Goal: Task Accomplishment & Management: Manage account settings

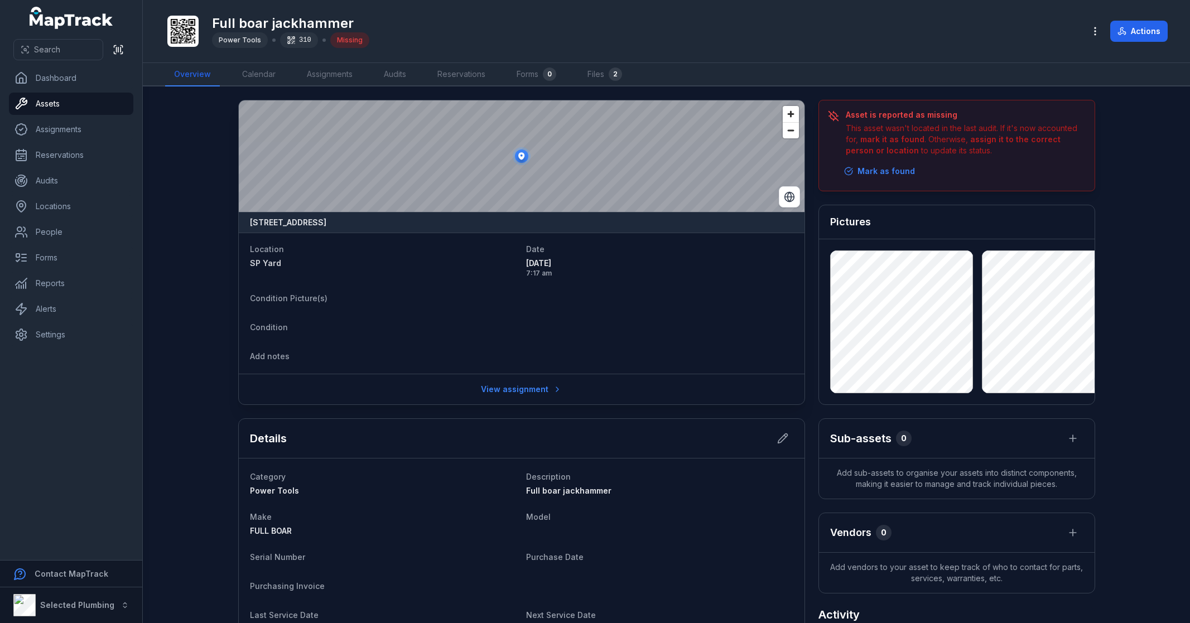
click at [1095, 28] on icon "button" at bounding box center [1095, 31] width 11 height 11
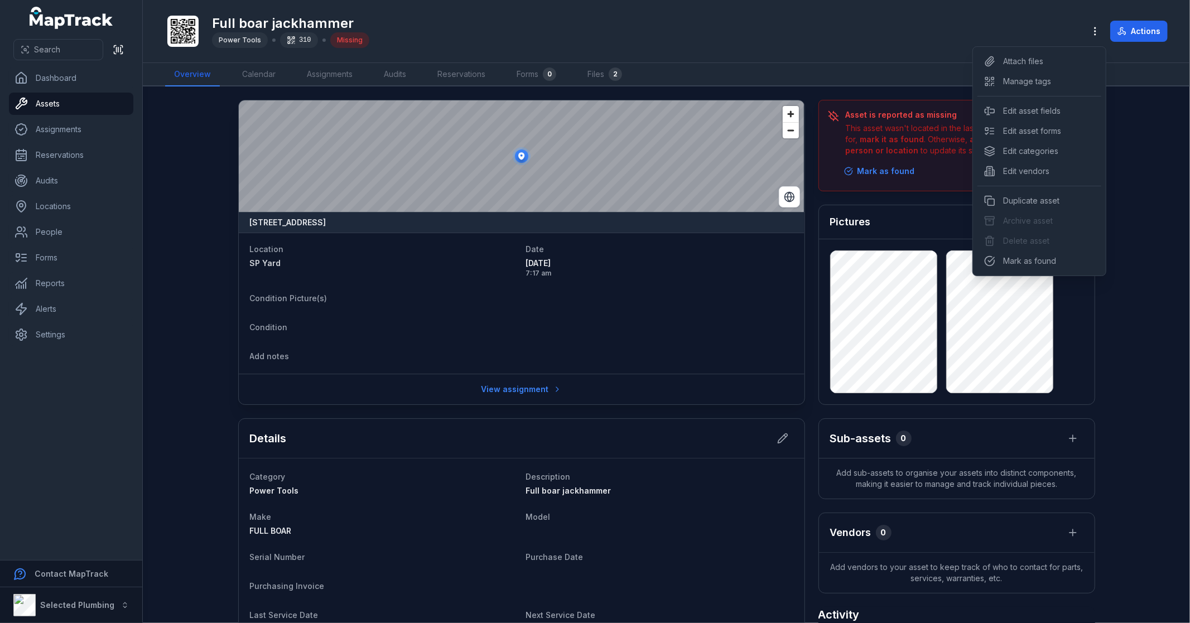
click at [1151, 27] on div "Actions" at bounding box center [1126, 31] width 83 height 21
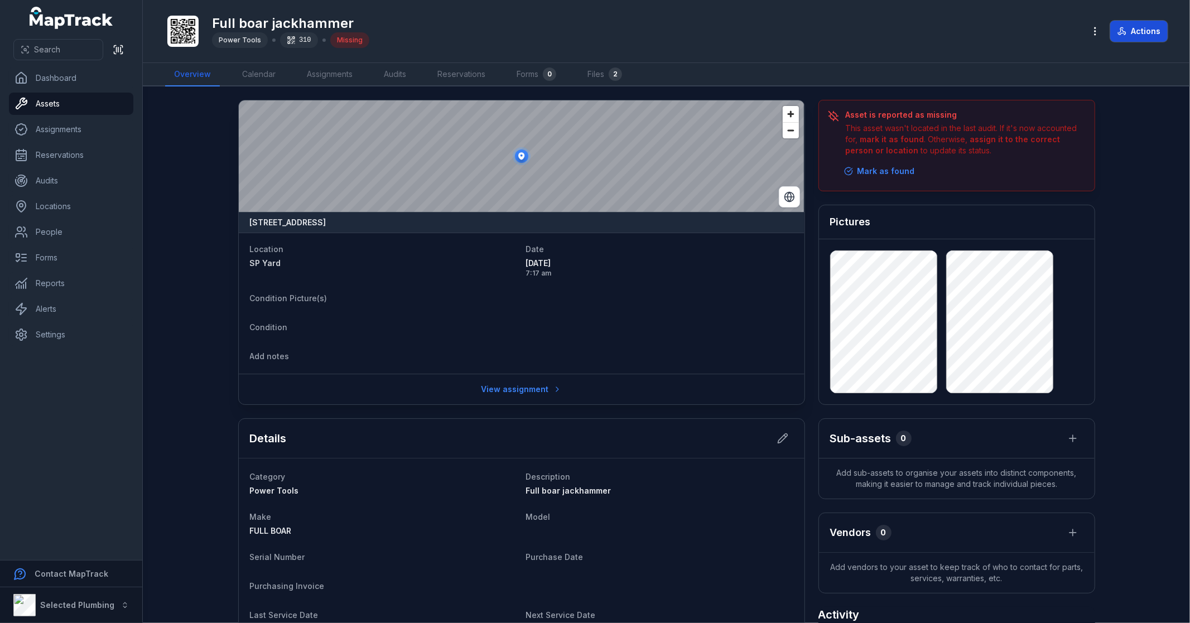
click at [1148, 30] on button "Actions" at bounding box center [1138, 31] width 57 height 21
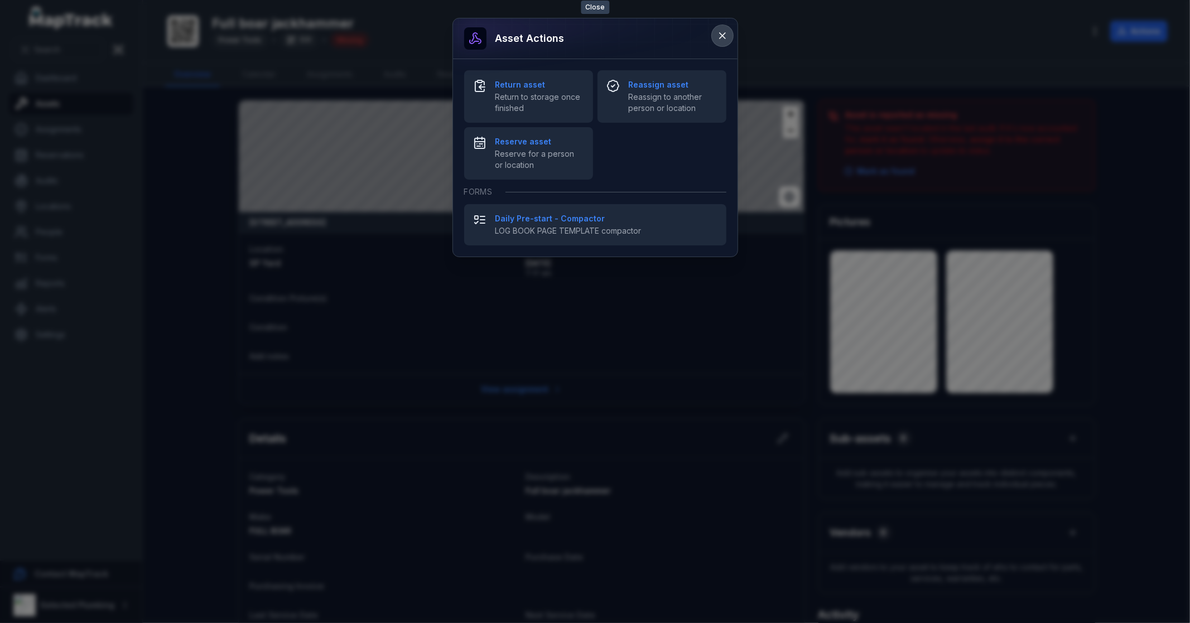
click at [721, 37] on icon at bounding box center [722, 35] width 11 height 11
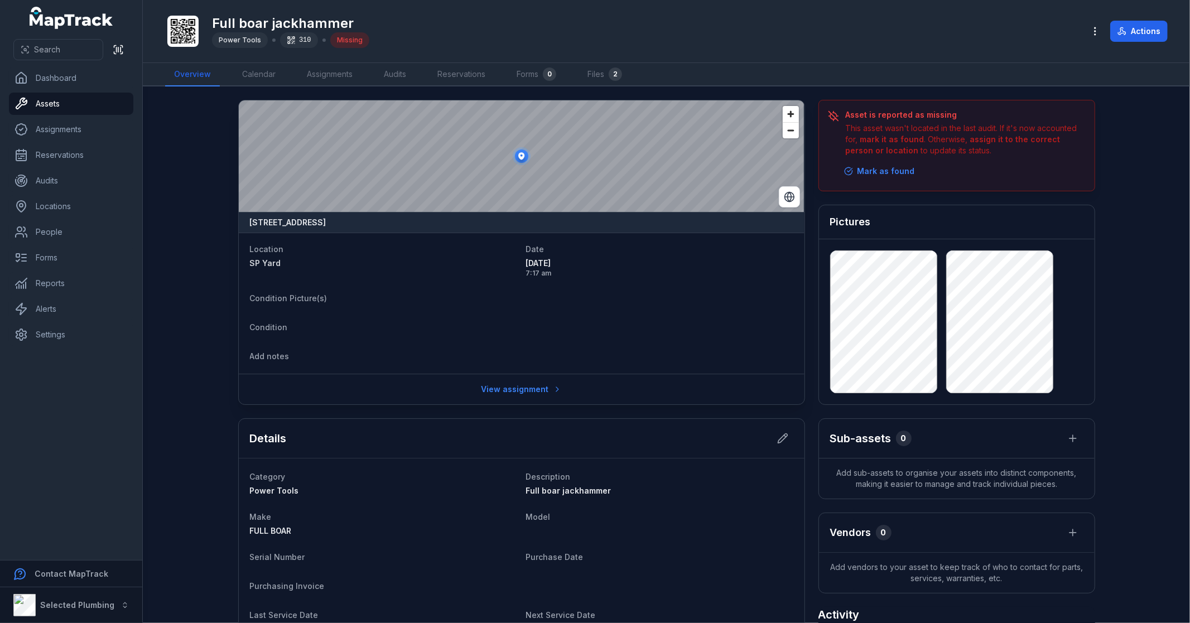
click at [184, 262] on main "[STREET_ADDRESS] Location [GEOGRAPHIC_DATA] Yard Date [DATE] 7:17 am Condition …" at bounding box center [666, 354] width 1047 height 537
click at [70, 103] on link "Assets" at bounding box center [71, 104] width 124 height 22
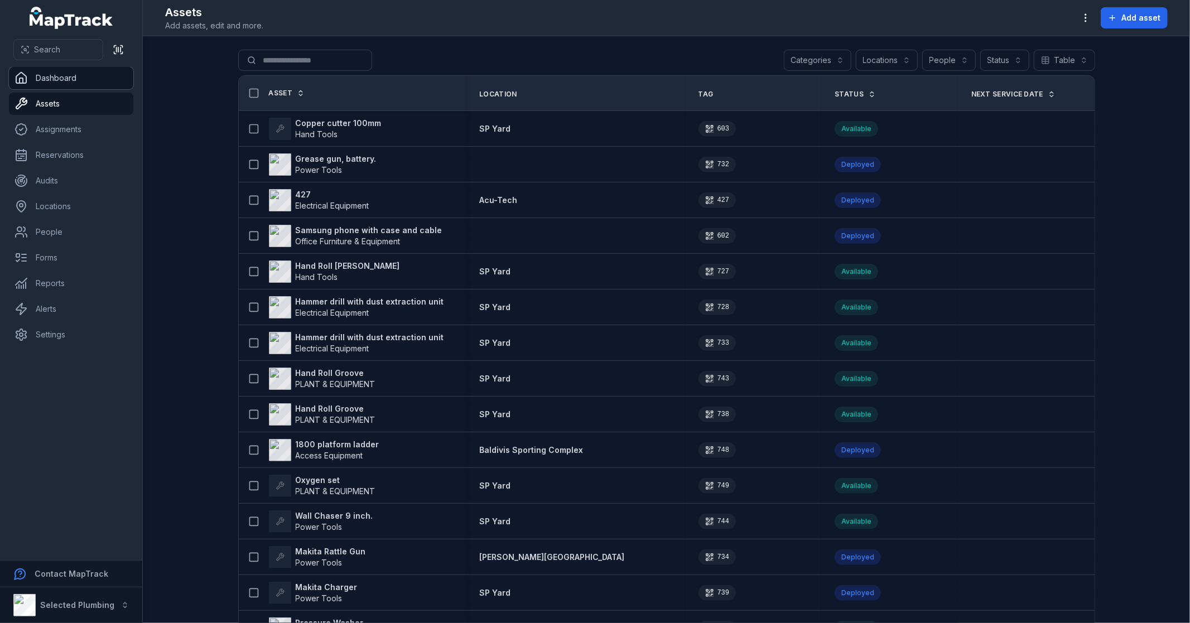
click at [67, 70] on link "Dashboard" at bounding box center [71, 78] width 124 height 22
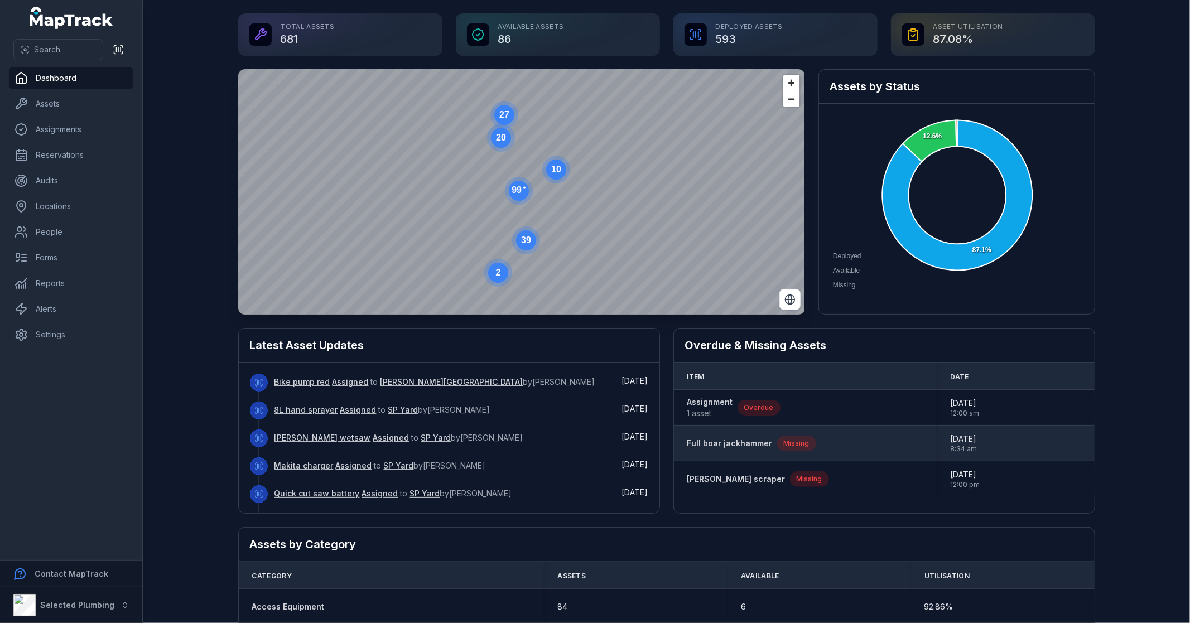
click at [730, 444] on strong "Full boar jackhammer" at bounding box center [729, 443] width 85 height 11
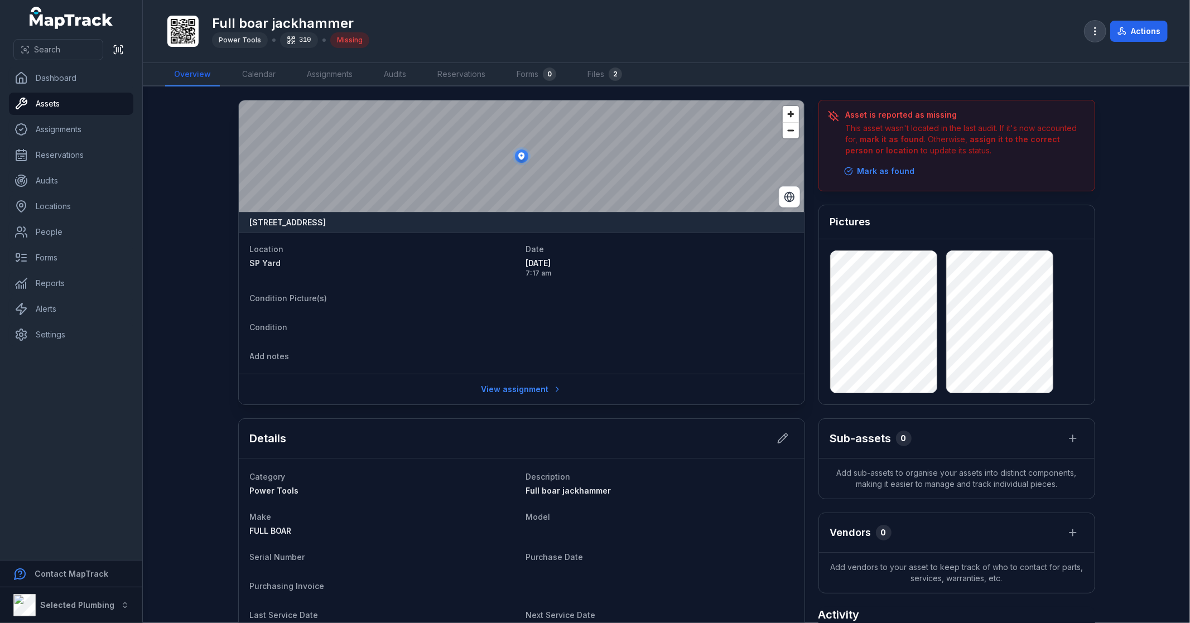
click at [1094, 32] on icon "button" at bounding box center [1095, 31] width 11 height 11
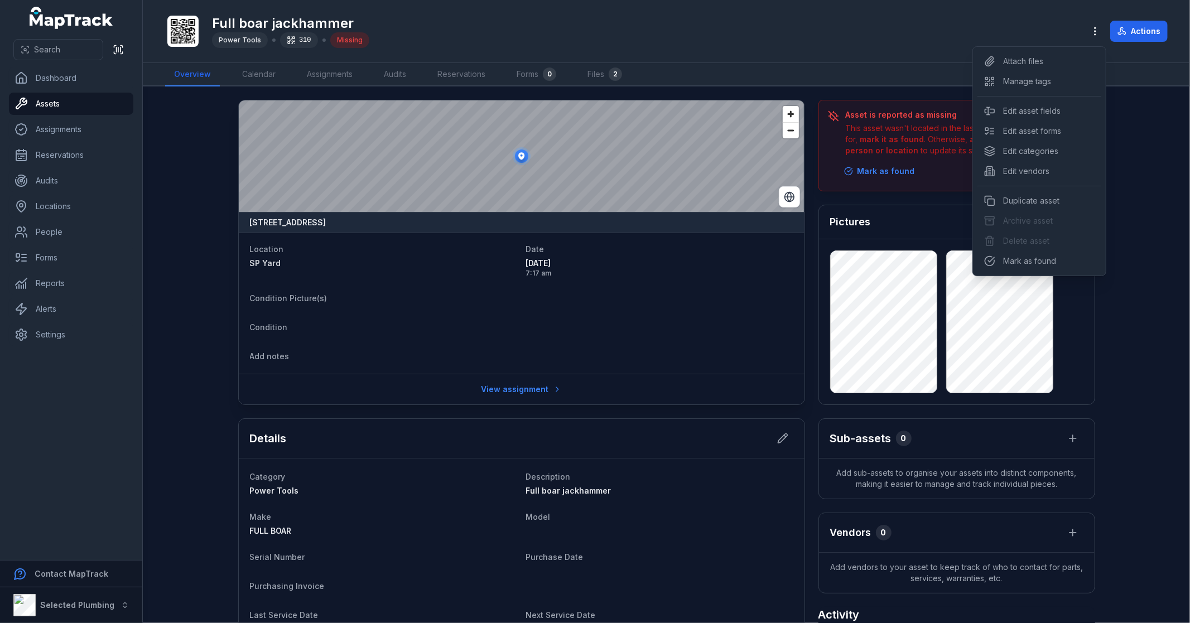
click at [679, 294] on div "Toggle Navigation Full boar jackhammer Power Tools 310 Missing Actions Overview…" at bounding box center [666, 311] width 1047 height 623
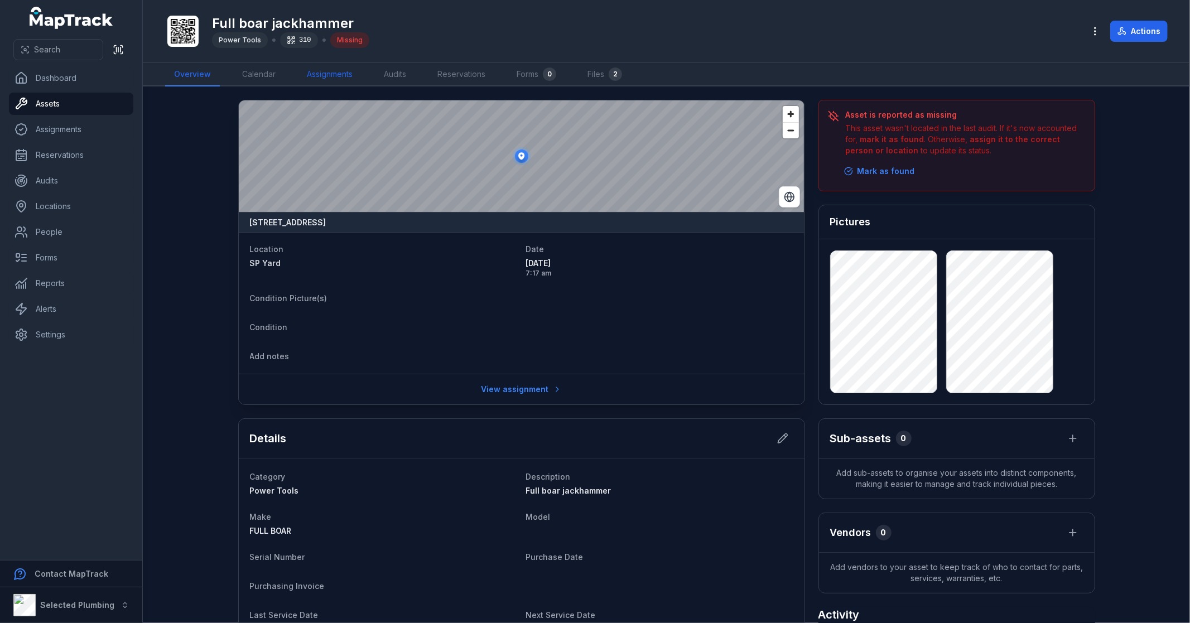
click at [337, 75] on link "Assignments" at bounding box center [330, 74] width 64 height 23
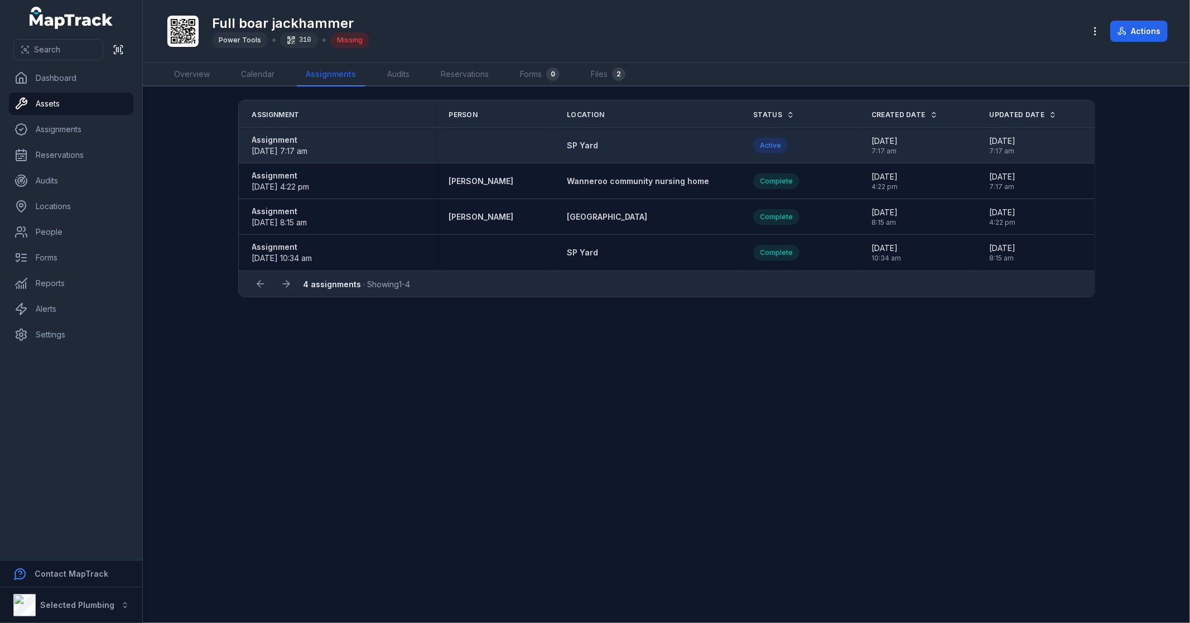
click at [279, 138] on strong "Assignment" at bounding box center [280, 139] width 56 height 11
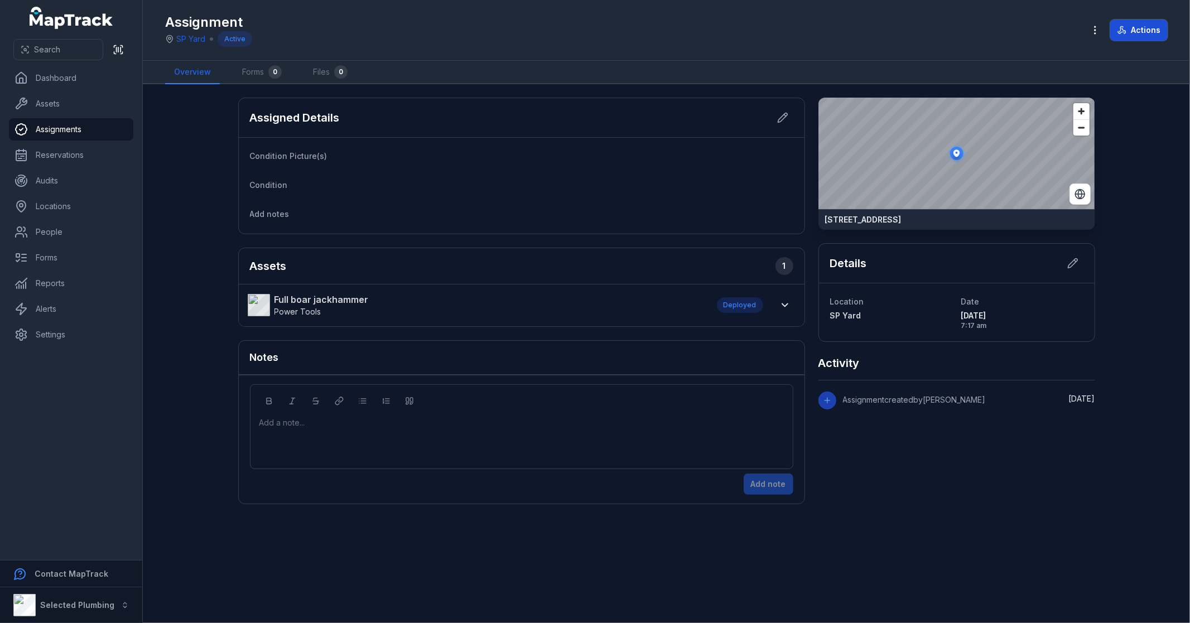
click at [1128, 30] on button "Actions" at bounding box center [1138, 30] width 57 height 21
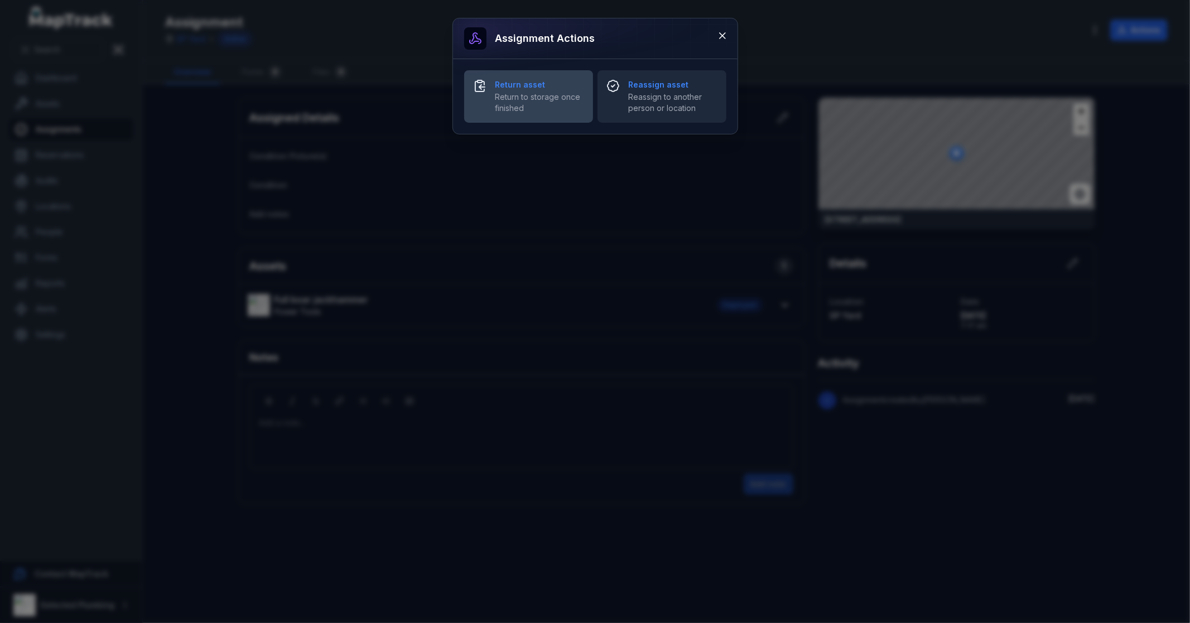
click at [538, 98] on span "Return to storage once finished" at bounding box center [539, 102] width 89 height 22
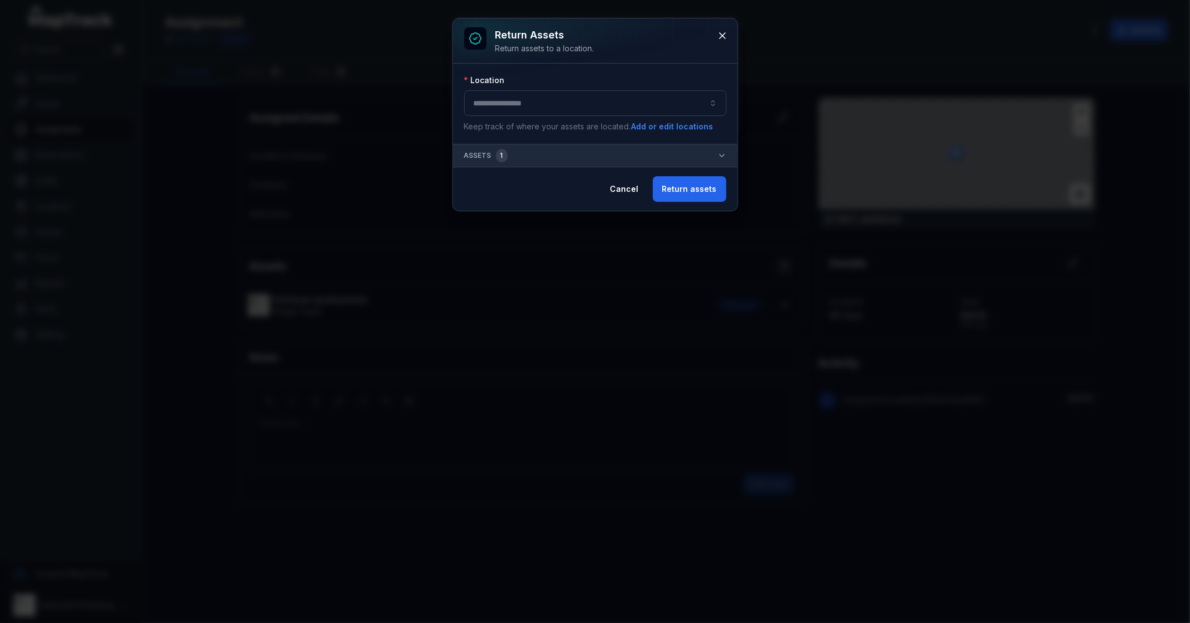
click at [599, 108] on button "button" at bounding box center [595, 103] width 262 height 26
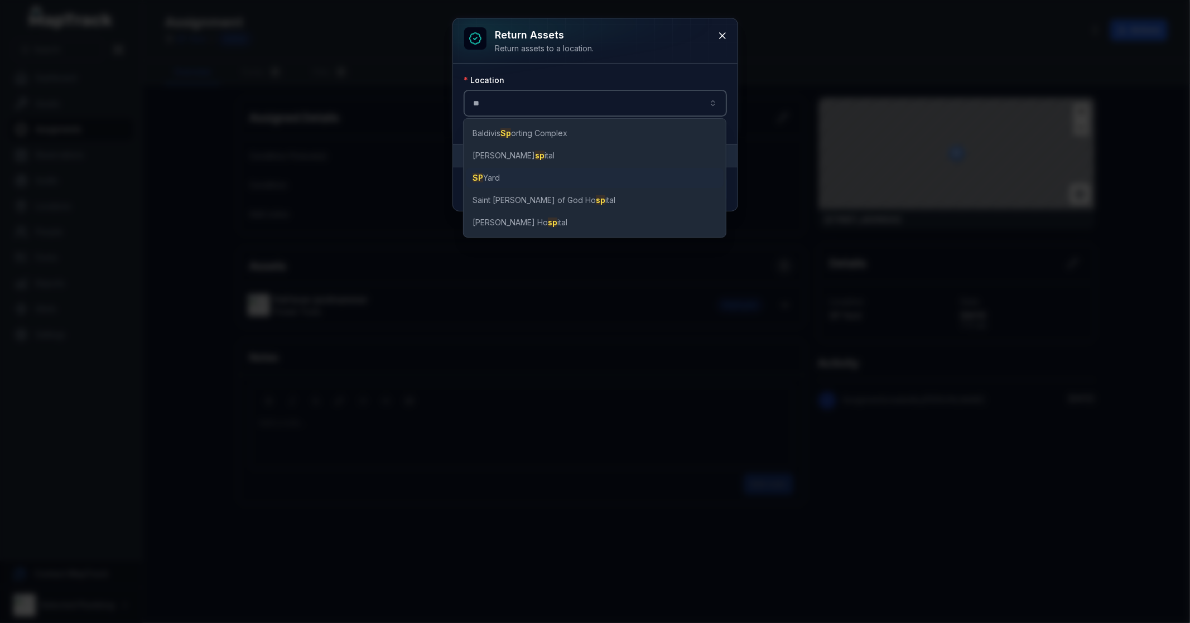
type input "**"
click at [497, 175] on span "SP Yard" at bounding box center [486, 177] width 27 height 11
type input "*******"
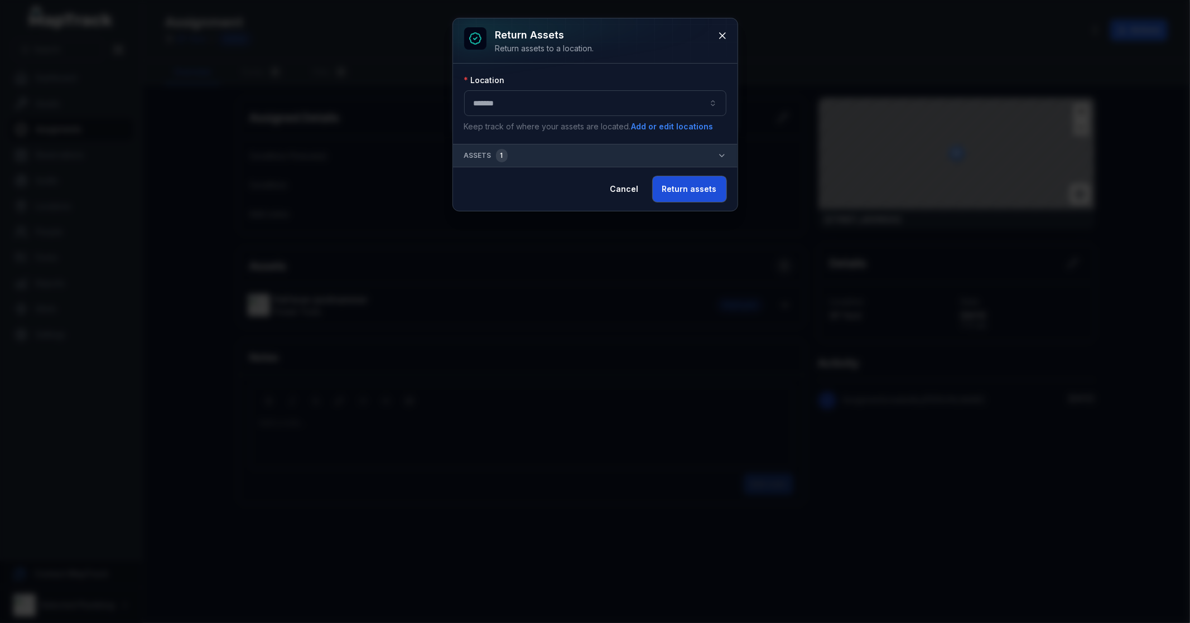
click at [701, 187] on button "Return assets" at bounding box center [690, 189] width 74 height 26
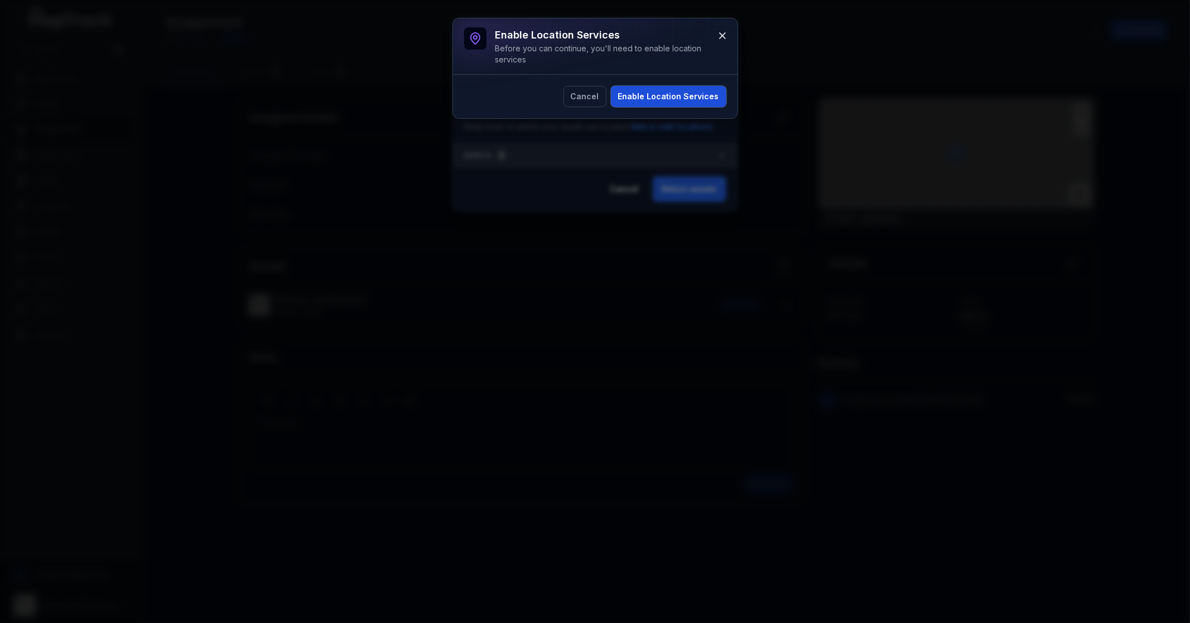
click at [668, 97] on button "Enable Location Services" at bounding box center [668, 96] width 115 height 21
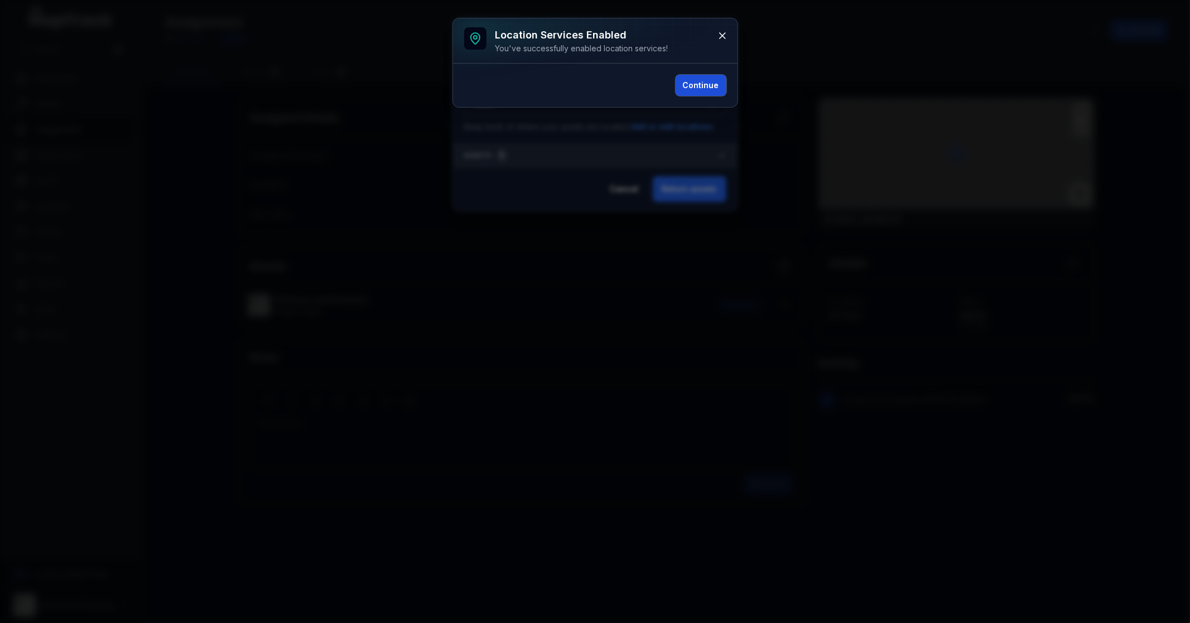
click at [698, 80] on button "Continue" at bounding box center [701, 85] width 51 height 21
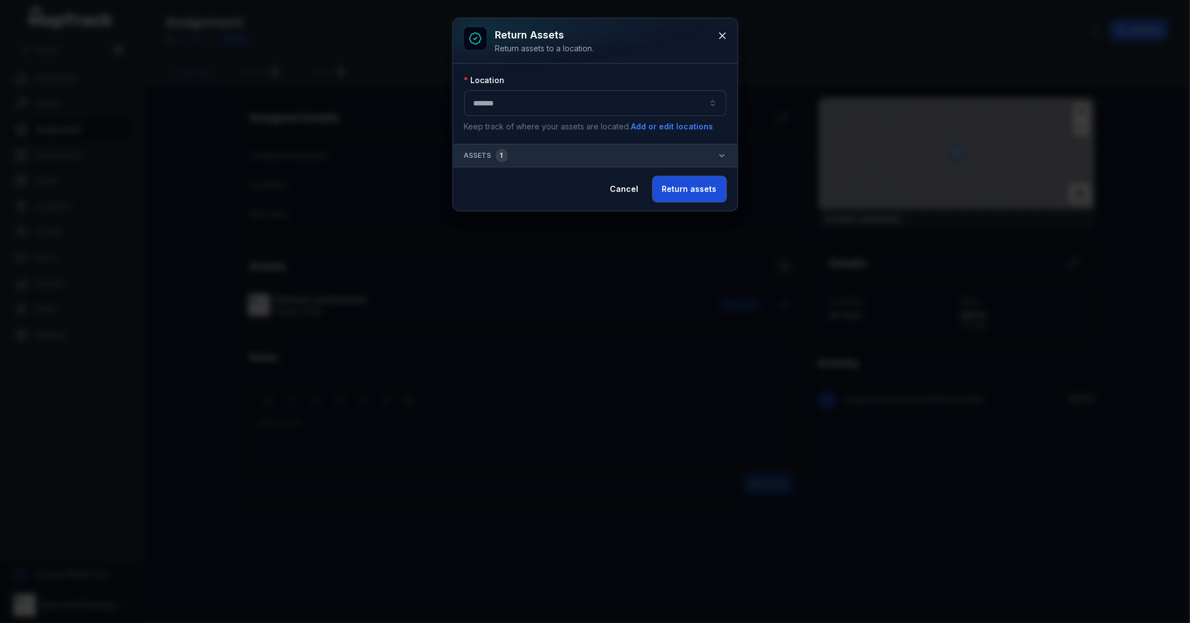
click at [696, 182] on button "Return assets" at bounding box center [690, 189] width 74 height 26
